Goal: Navigation & Orientation: Find specific page/section

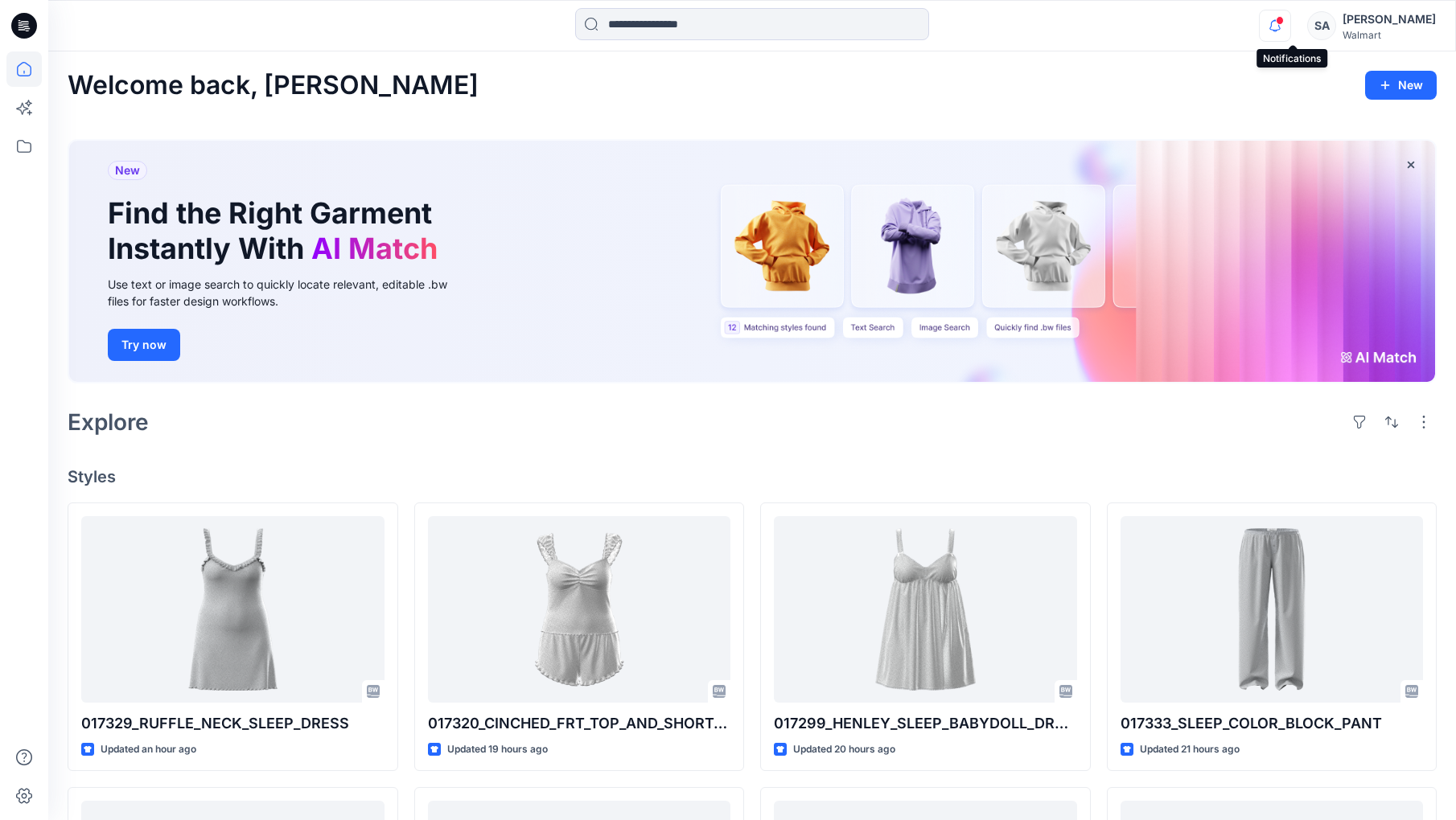
click at [1291, 28] on icon "button" at bounding box center [1275, 26] width 31 height 32
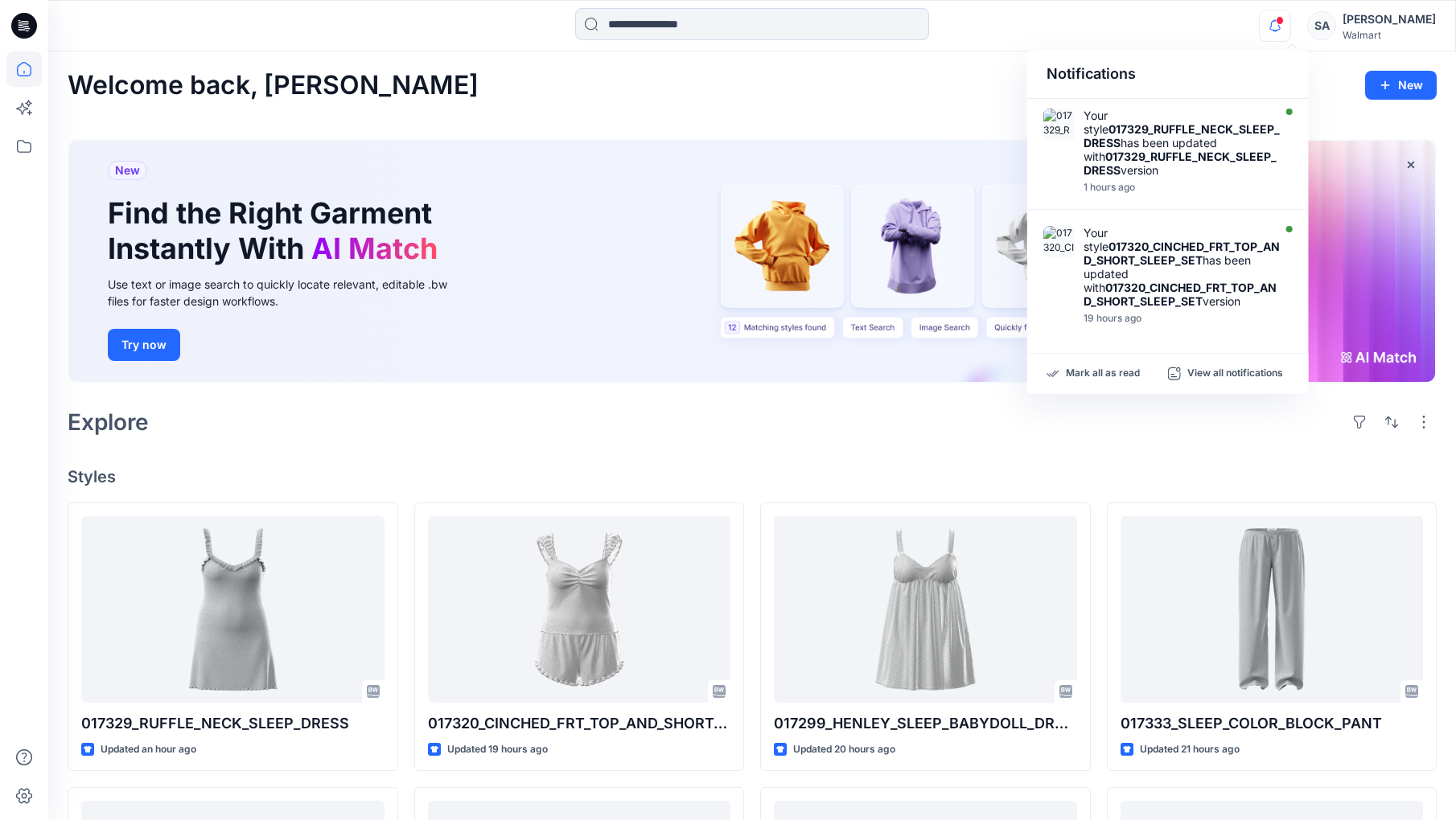
click at [1119, 33] on div "Notifications Your style 017329_RUFFLE_NECK_SLEEP_DRESS has been updated with 0…" at bounding box center [752, 26] width 1407 height 36
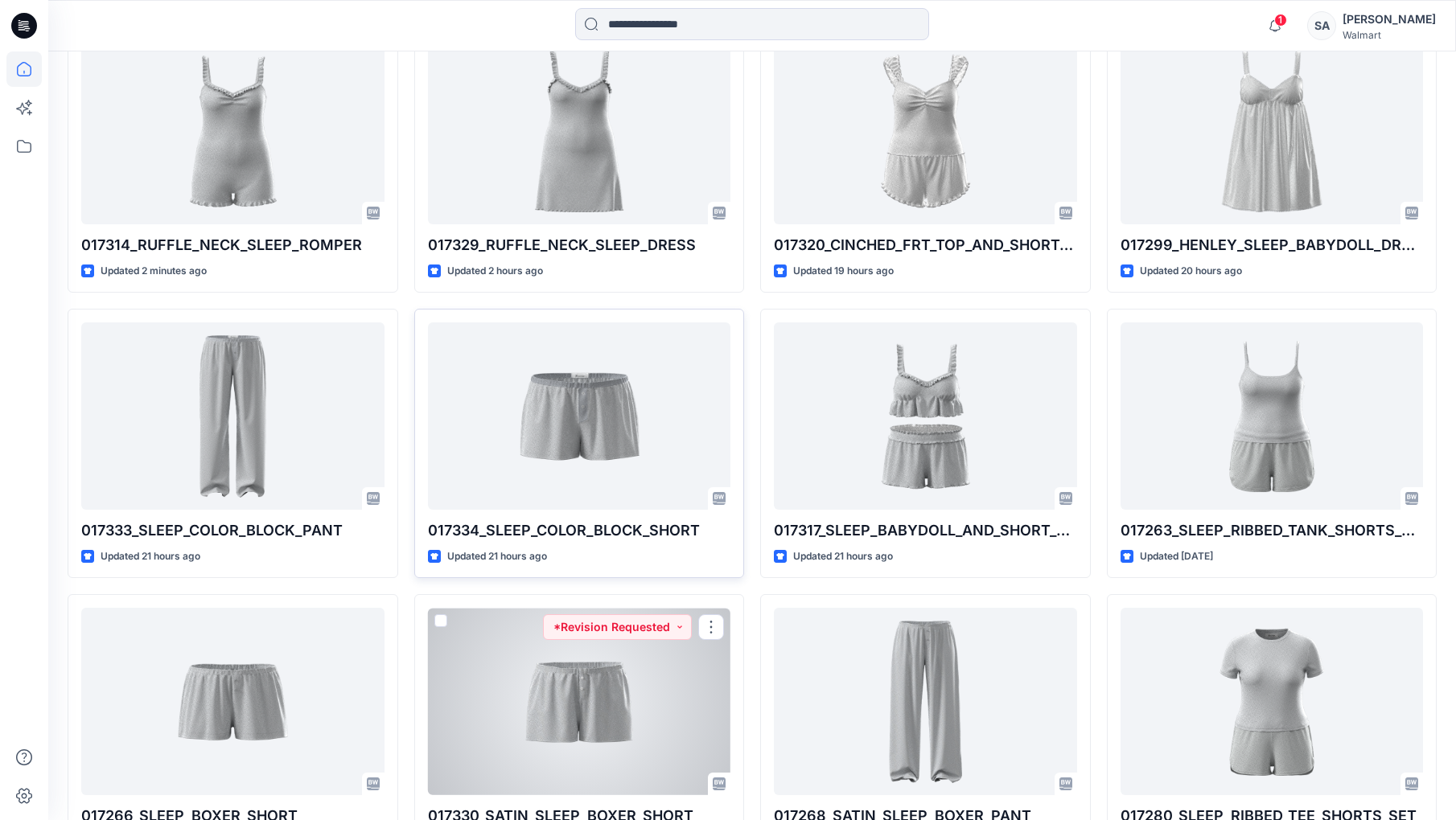
scroll to position [329, 0]
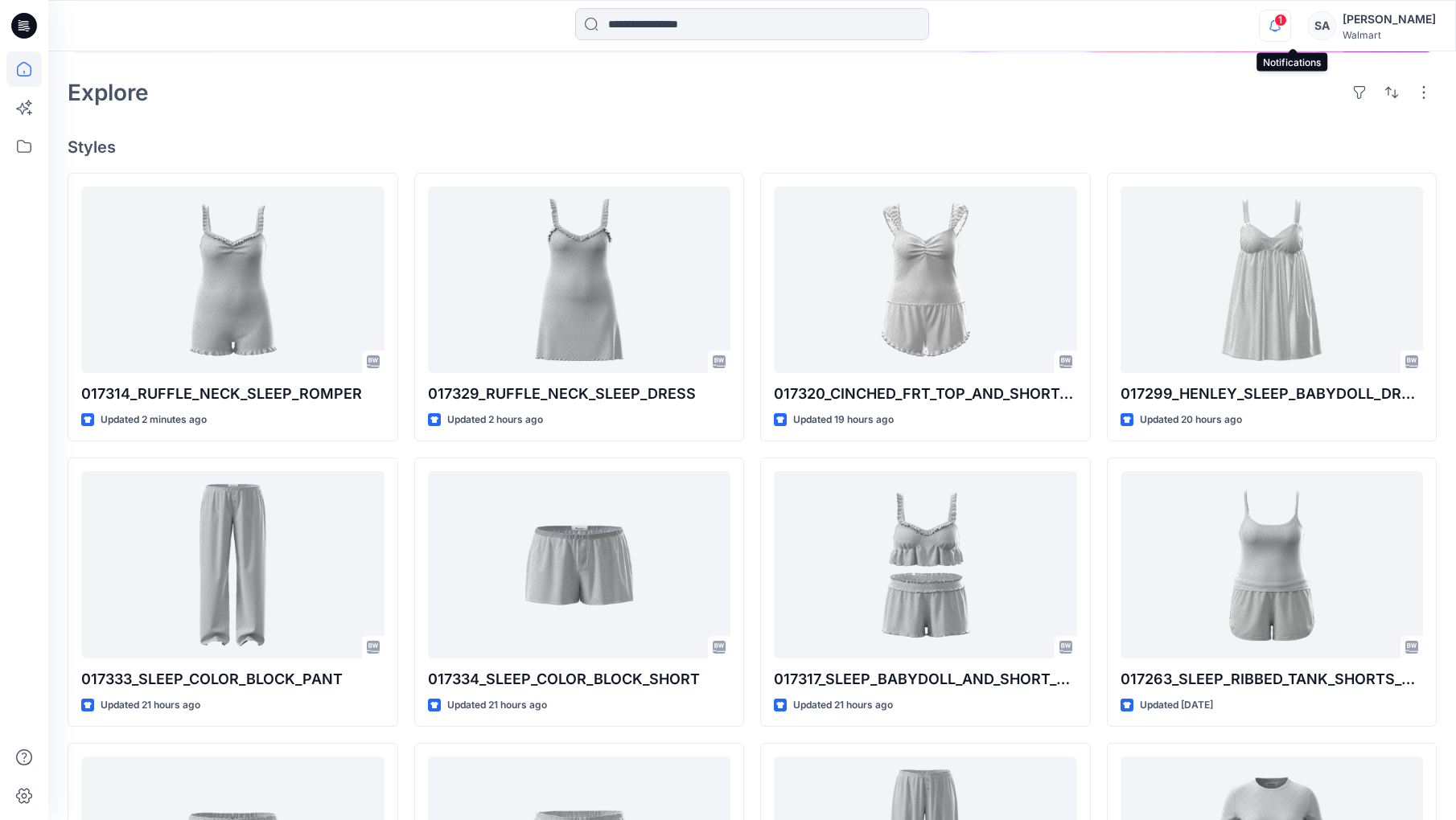
click at [1291, 20] on icon "button" at bounding box center [1275, 26] width 31 height 32
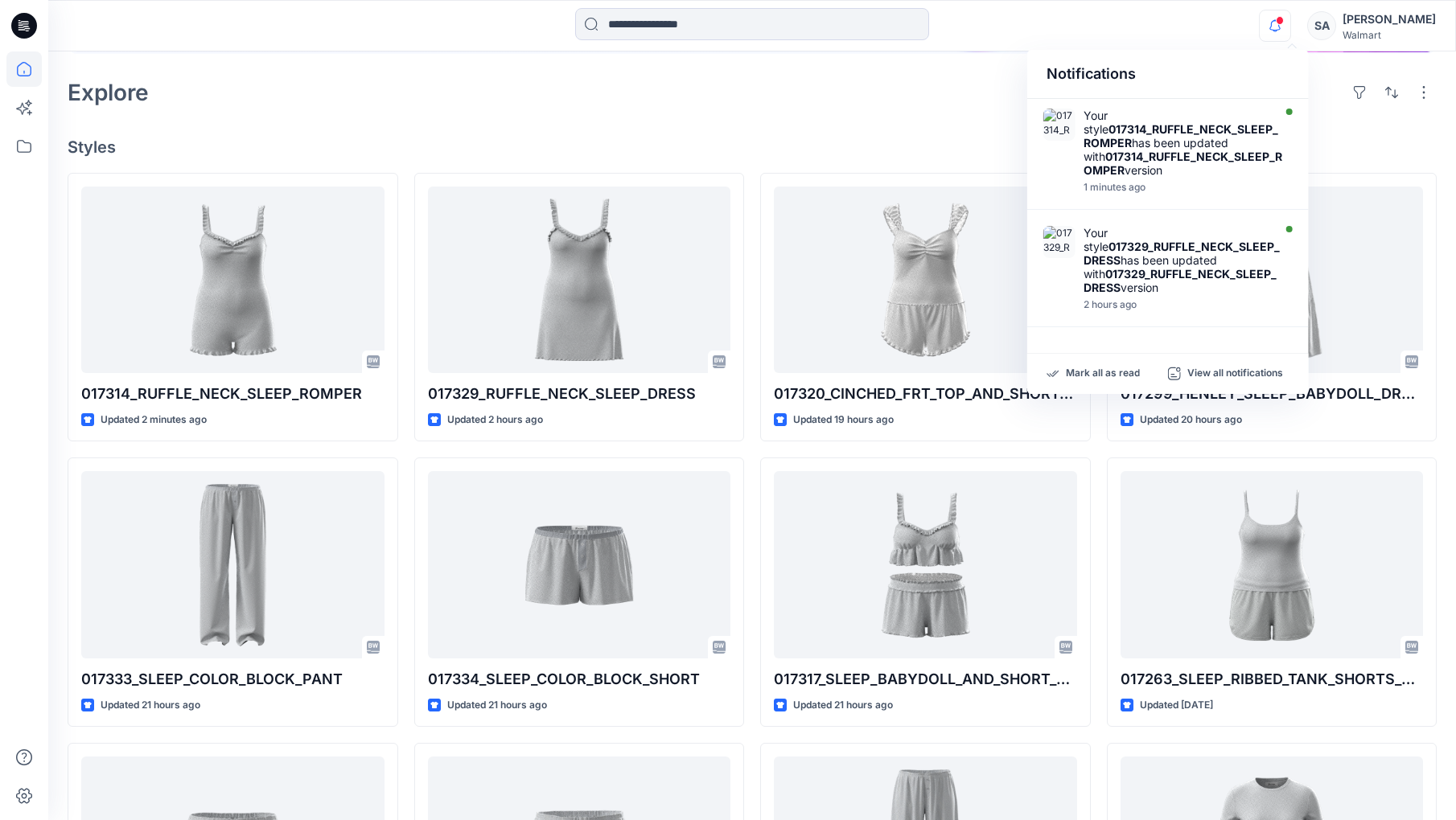
click at [903, 94] on div "Explore" at bounding box center [751, 92] width 1369 height 39
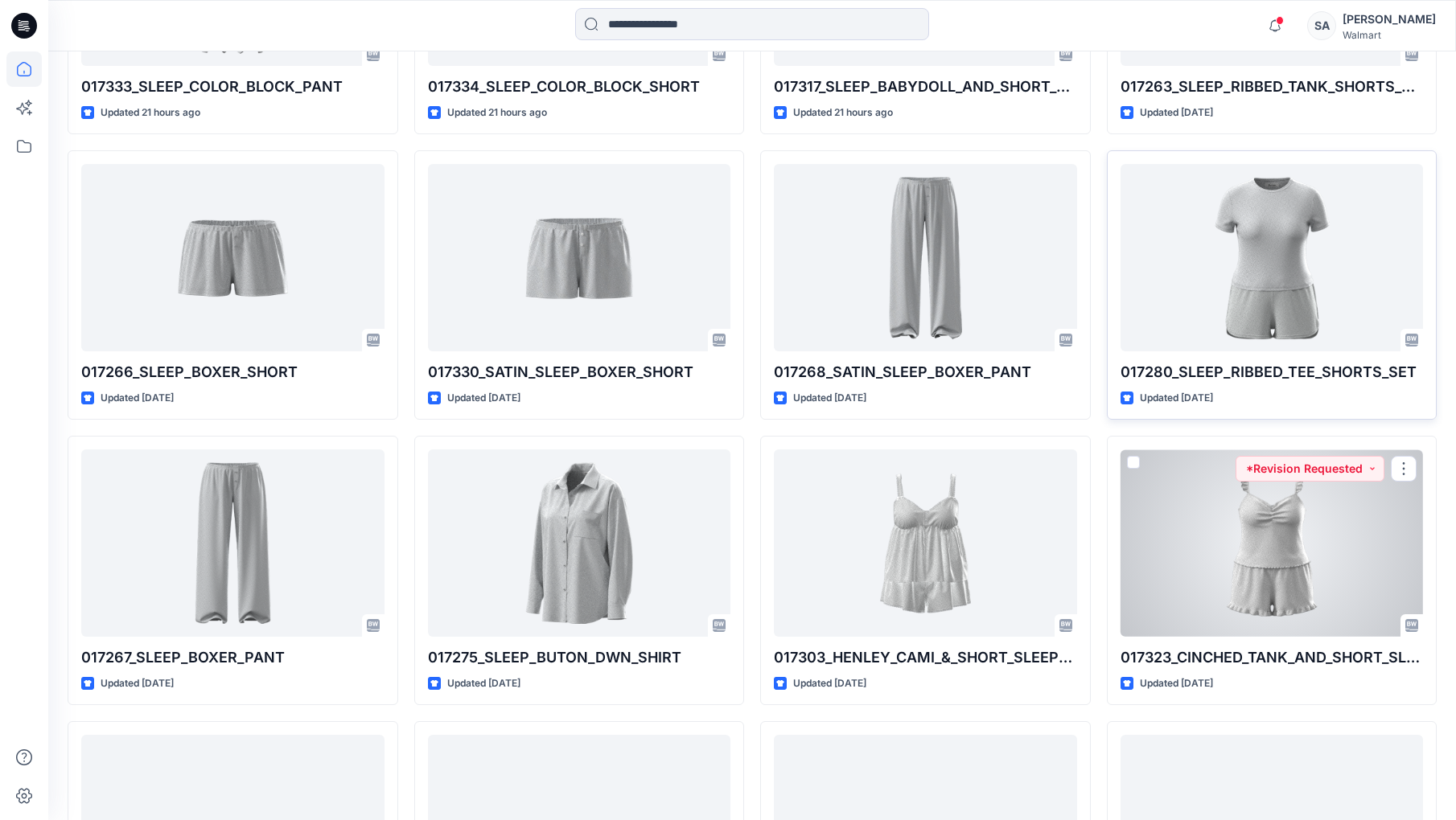
scroll to position [954, 0]
